Goal: Transaction & Acquisition: Purchase product/service

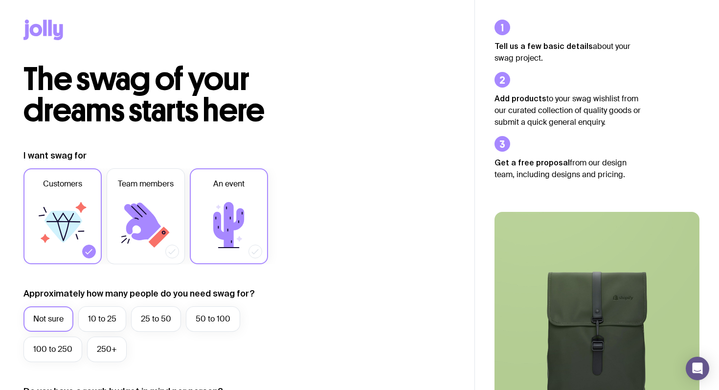
click at [241, 192] on label "An event" at bounding box center [229, 216] width 78 height 96
click at [0, 0] on input "An event" at bounding box center [0, 0] width 0 height 0
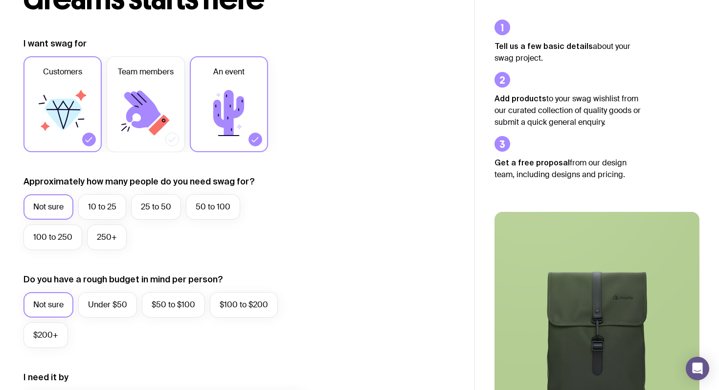
scroll to position [114, 0]
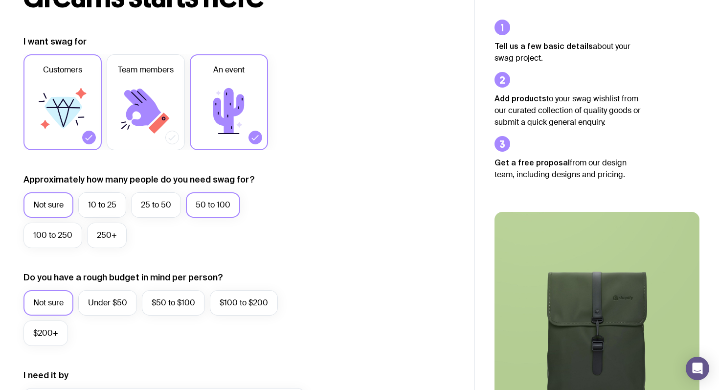
click at [212, 206] on label "50 to 100" at bounding box center [213, 204] width 54 height 25
click at [0, 0] on input "50 to 100" at bounding box center [0, 0] width 0 height 0
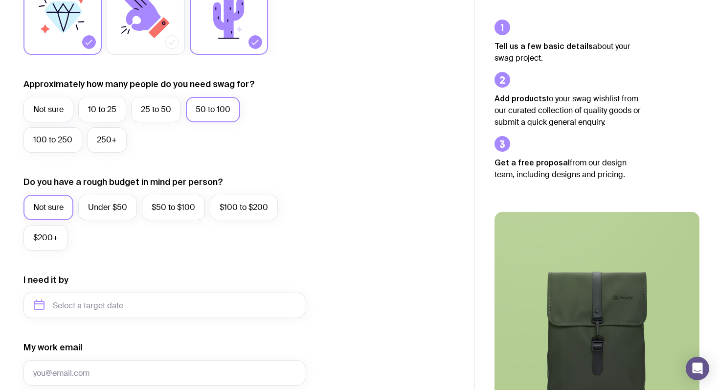
scroll to position [221, 0]
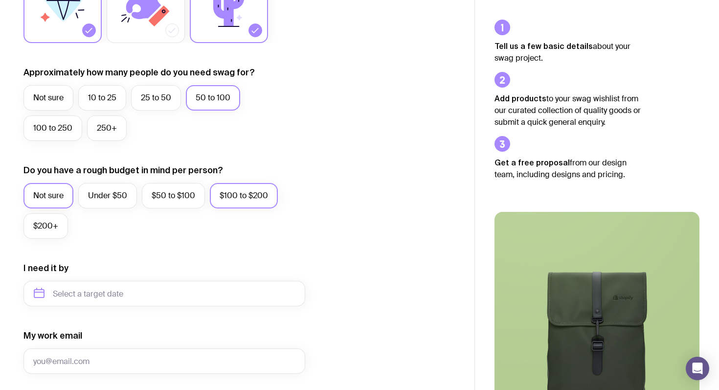
click at [242, 197] on label "$100 to $200" at bounding box center [244, 195] width 68 height 25
click at [0, 0] on input "$100 to $200" at bounding box center [0, 0] width 0 height 0
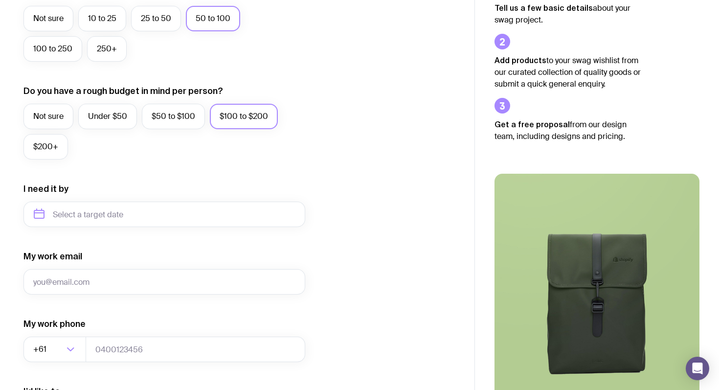
scroll to position [329, 0]
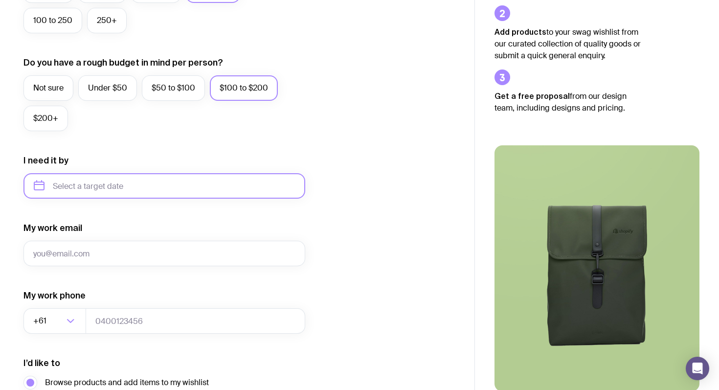
click at [164, 190] on input "text" at bounding box center [164, 185] width 282 height 25
click at [64, 296] on button "Sep" at bounding box center [46, 306] width 36 height 20
type input "[DATE]"
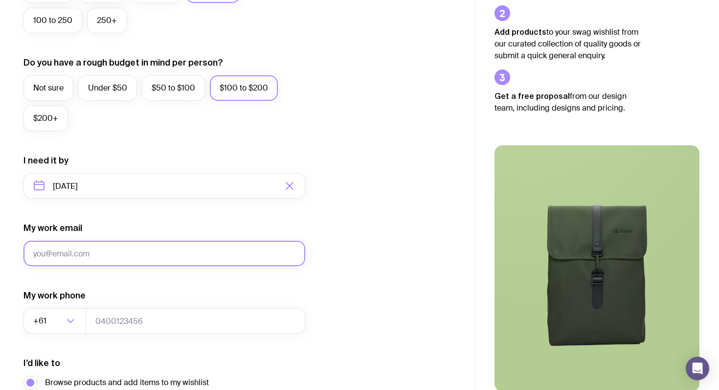
click at [132, 248] on input "My work email" at bounding box center [164, 253] width 282 height 25
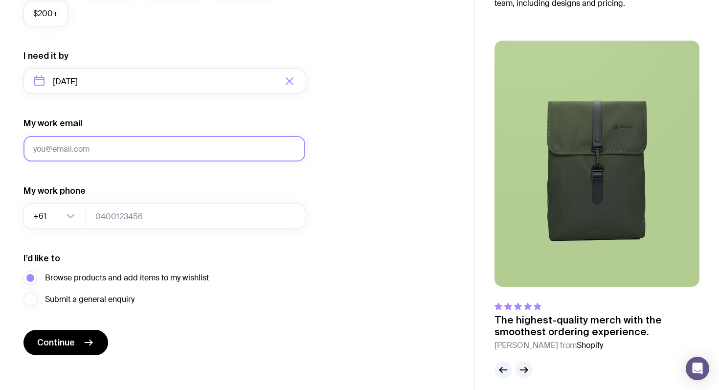
scroll to position [441, 0]
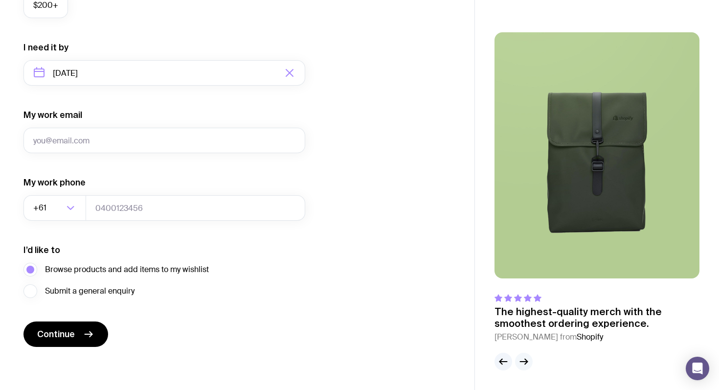
click at [529, 366] on button "button" at bounding box center [524, 361] width 18 height 18
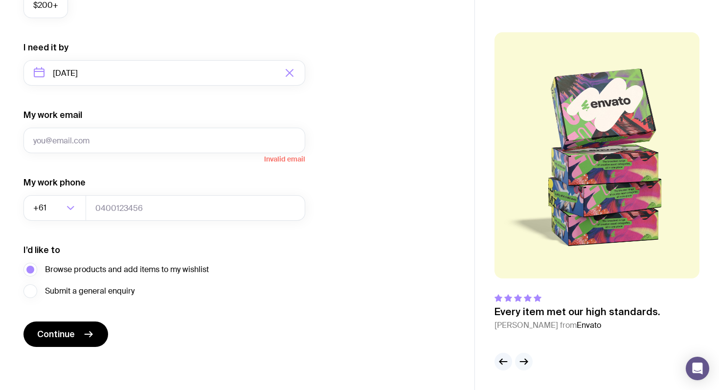
click at [529, 366] on button "button" at bounding box center [524, 361] width 18 height 18
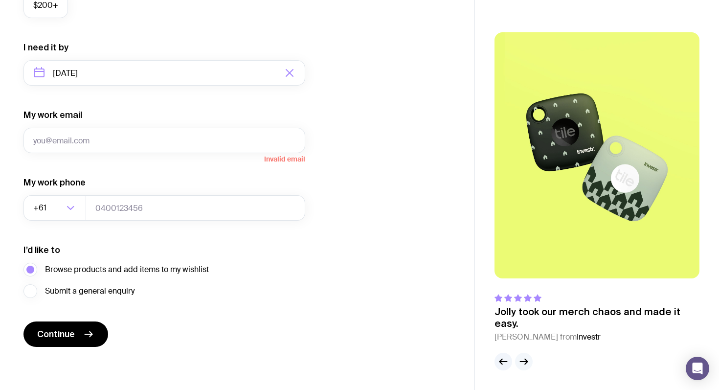
click at [529, 366] on button "button" at bounding box center [524, 361] width 18 height 18
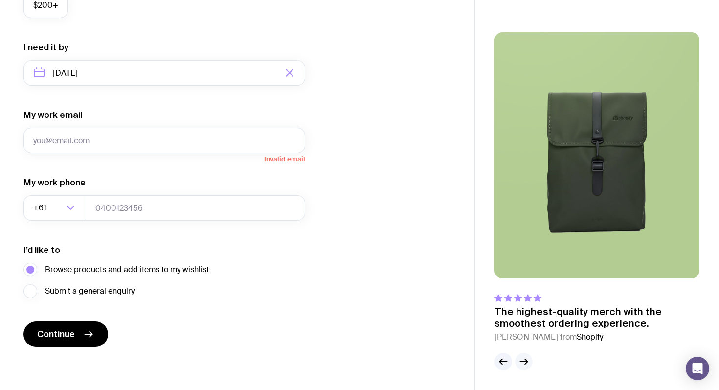
click at [529, 366] on button "button" at bounding box center [524, 361] width 18 height 18
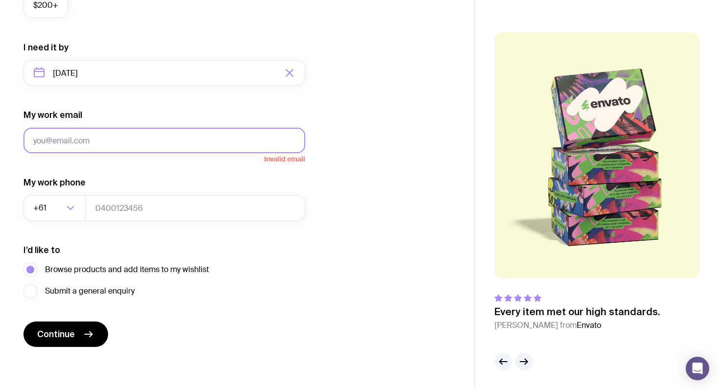
click at [115, 148] on input "My work email" at bounding box center [164, 140] width 282 height 25
type input "[PERSON_NAME][EMAIL_ADDRESS][PERSON_NAME][DOMAIN_NAME]"
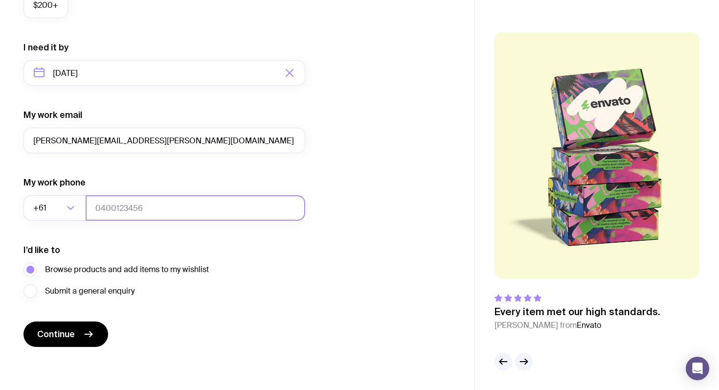
click at [116, 205] on input "tel" at bounding box center [196, 207] width 220 height 25
type input "0424067877"
click at [87, 301] on form "I want swag for Customers Team members An event Approximately how many people d…" at bounding box center [164, 27] width 282 height 639
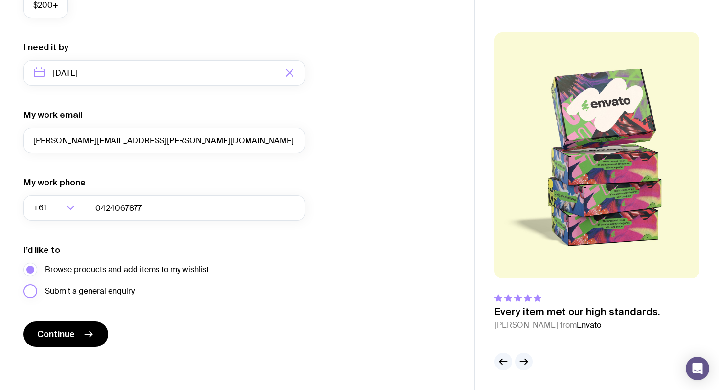
click at [90, 292] on span "Submit a general enquiry" at bounding box center [89, 291] width 89 height 12
click at [0, 0] on input "Submit a general enquiry" at bounding box center [0, 0] width 0 height 0
click at [88, 273] on span "Browse products and add items to my wishlist" at bounding box center [127, 270] width 164 height 12
click at [0, 0] on input "Browse products and add items to my wishlist" at bounding box center [0, 0] width 0 height 0
click at [78, 332] on button "Continue" at bounding box center [65, 333] width 85 height 25
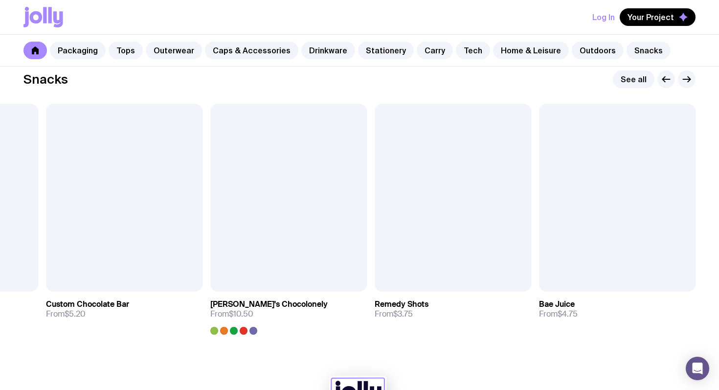
scroll to position [3349, 0]
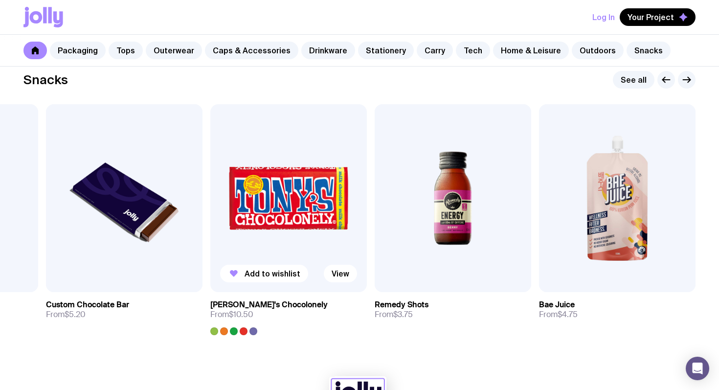
click at [327, 205] on img at bounding box center [288, 198] width 156 height 188
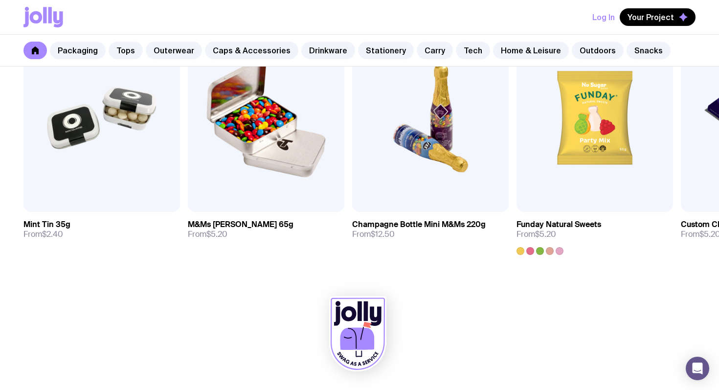
scroll to position [3349, 0]
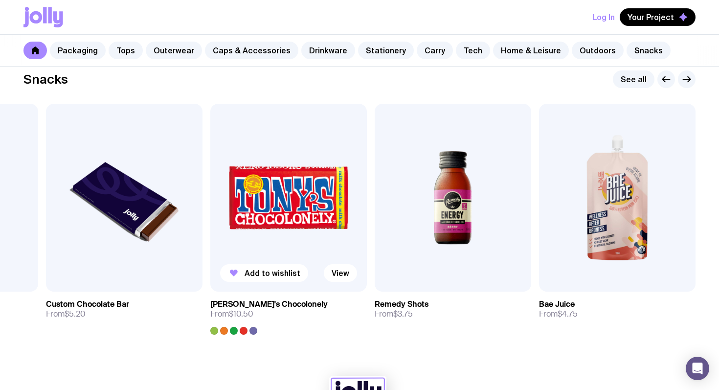
click at [276, 203] on img at bounding box center [288, 198] width 156 height 188
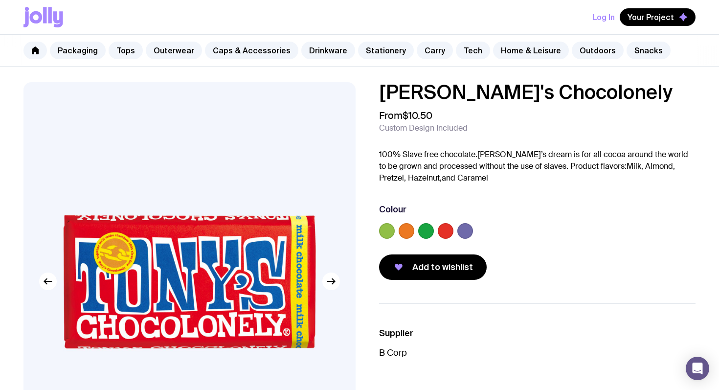
click at [388, 224] on label at bounding box center [387, 231] width 16 height 16
click at [0, 0] on input "radio" at bounding box center [0, 0] width 0 height 0
